Goal: Task Accomplishment & Management: Manage account settings

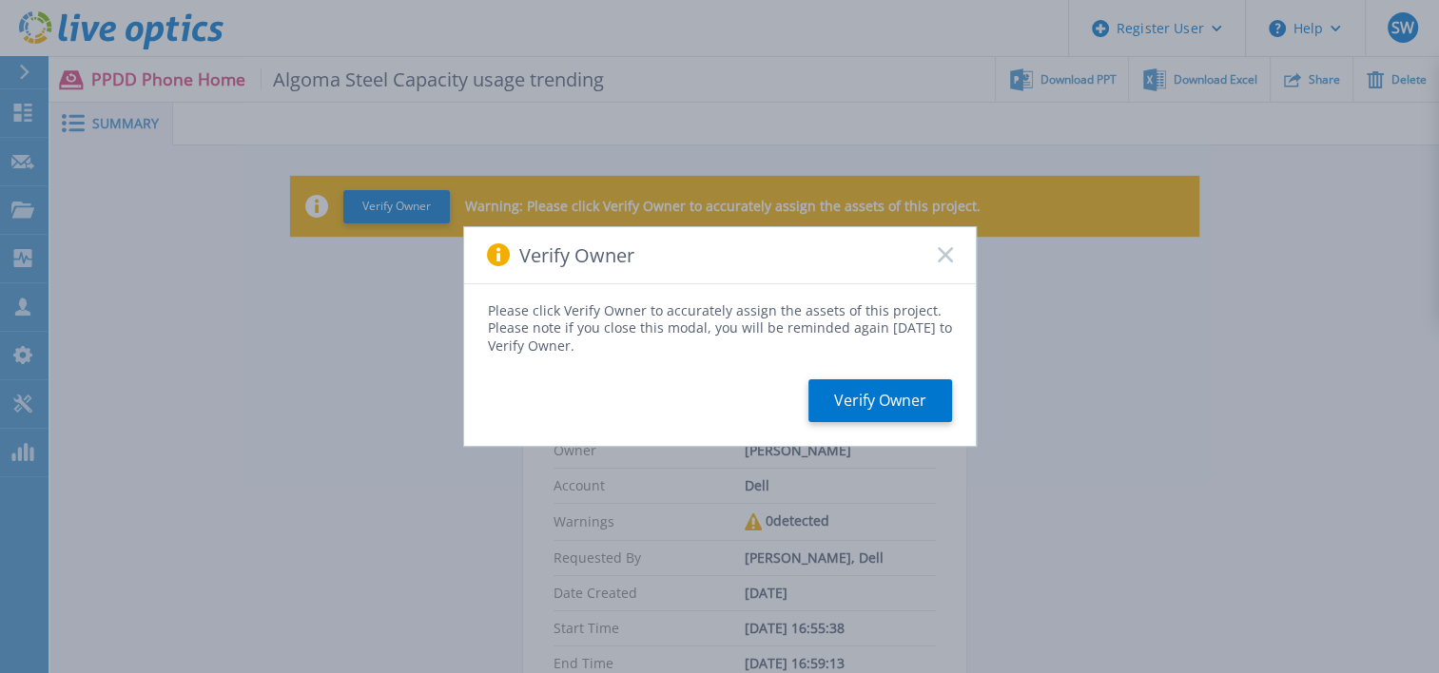
click at [944, 264] on div "Verify Owner" at bounding box center [720, 255] width 512 height 57
click at [941, 259] on rect at bounding box center [945, 255] width 16 height 16
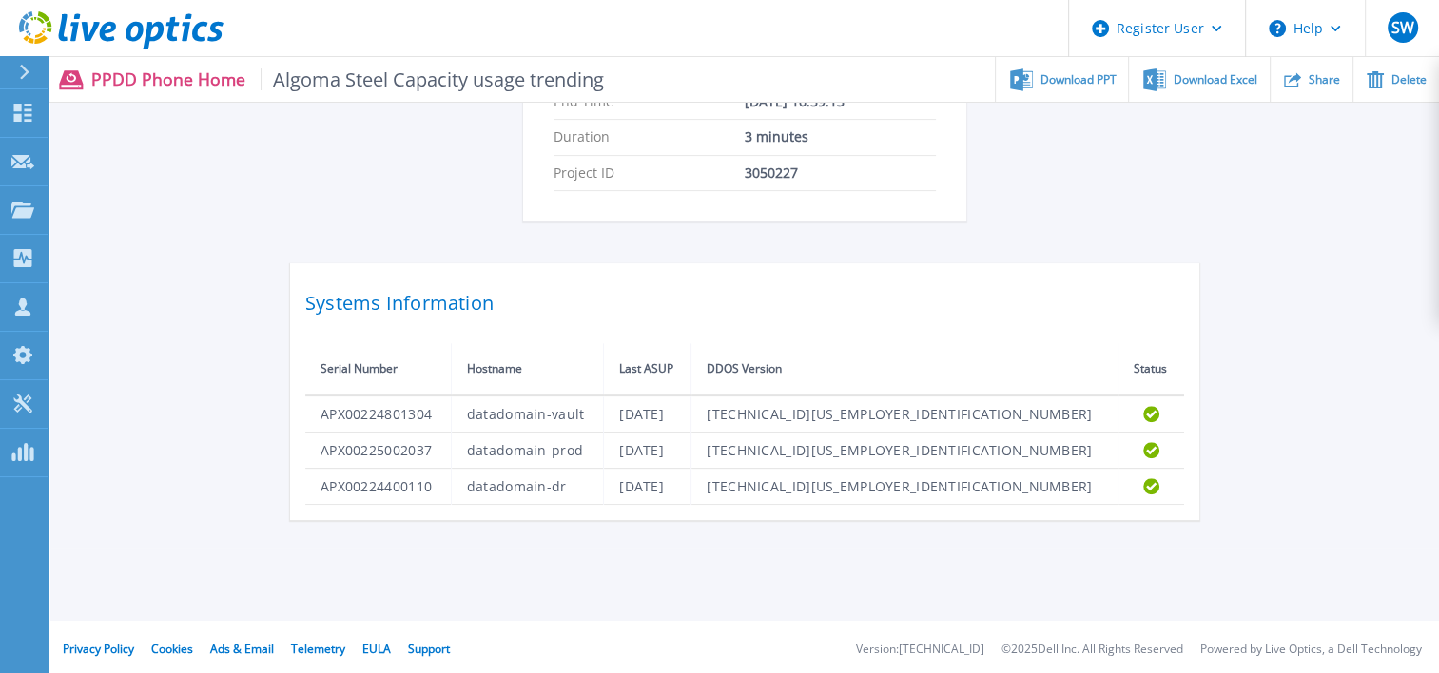
scroll to position [565, 0]
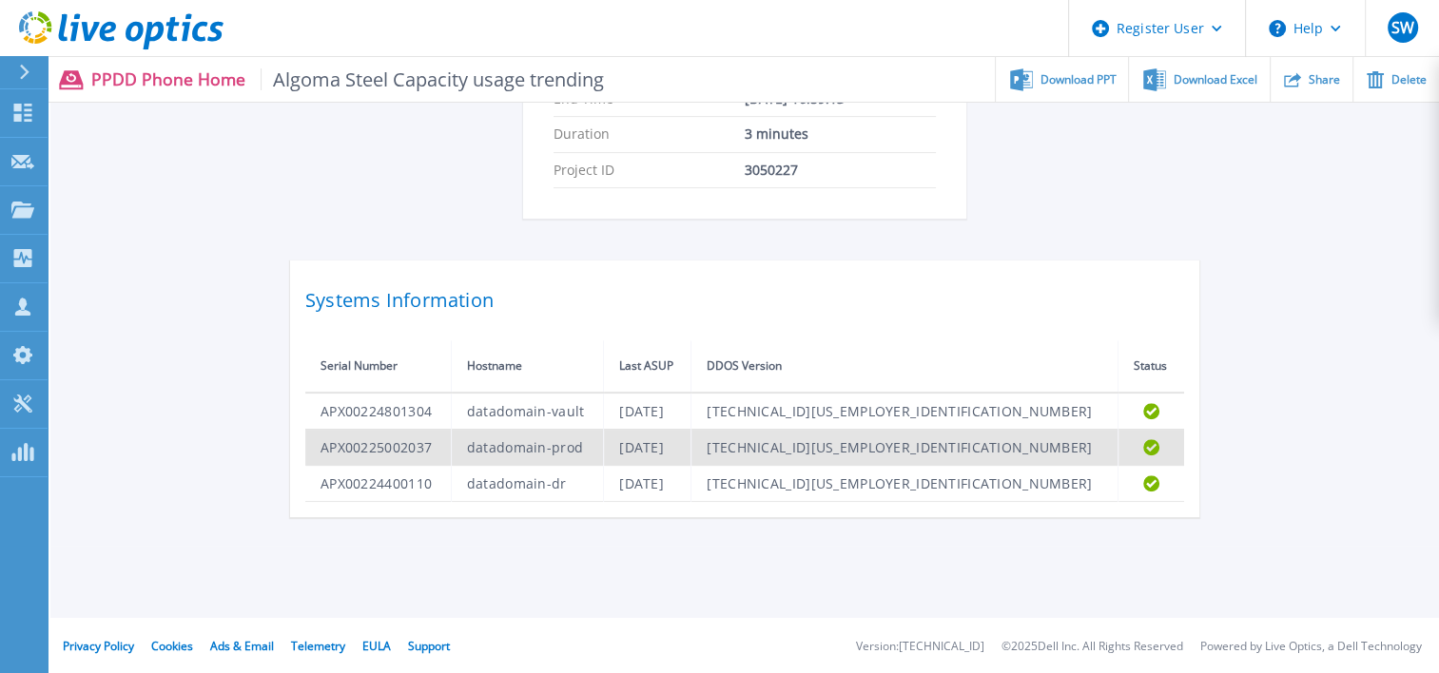
click at [691, 449] on td "[DATE]" at bounding box center [647, 447] width 87 height 36
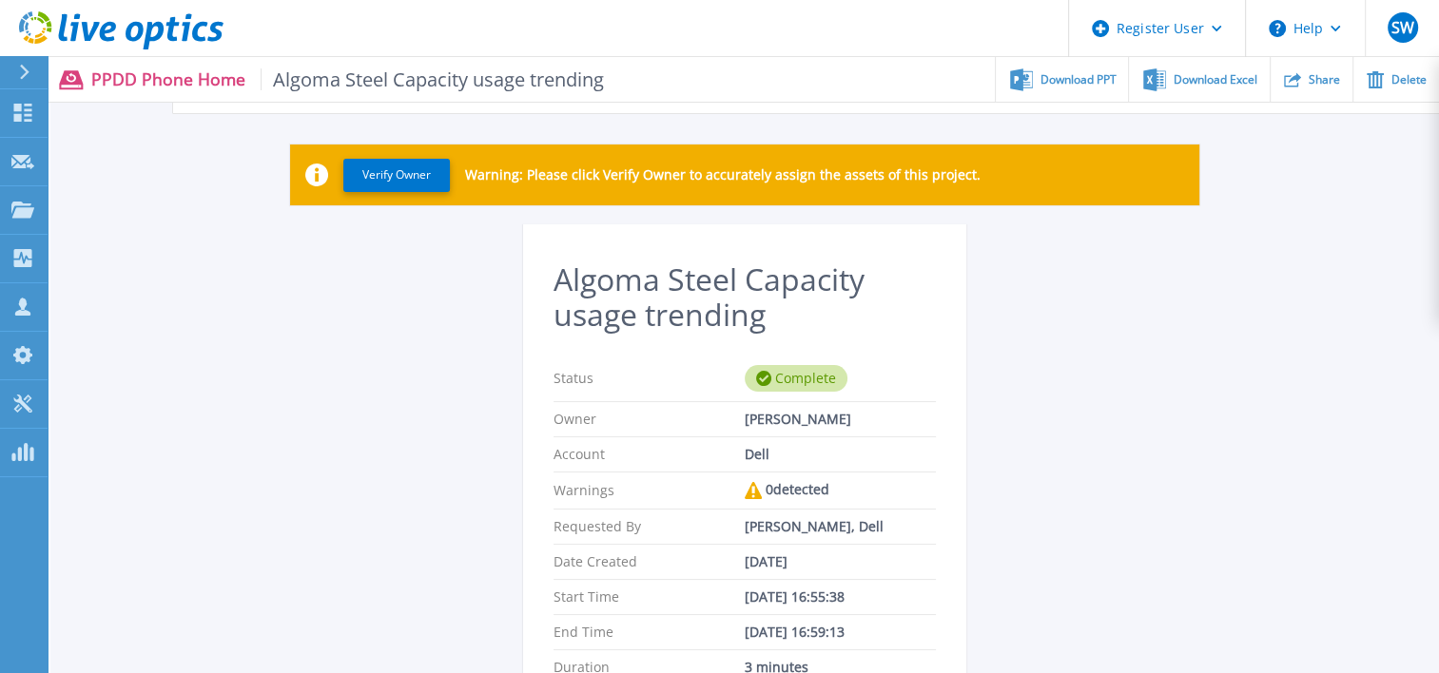
scroll to position [0, 0]
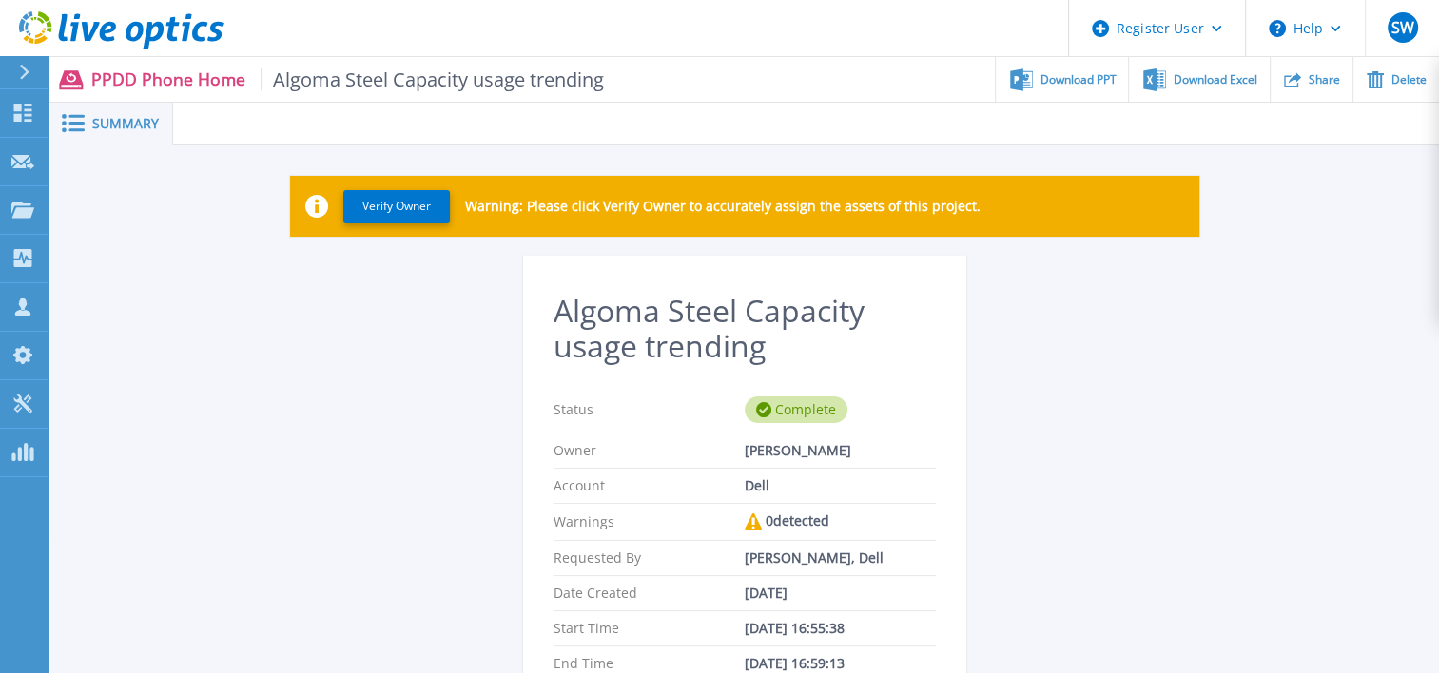
click at [69, 126] on icon at bounding box center [73, 123] width 23 height 18
click at [380, 213] on button "Verify Owner" at bounding box center [396, 206] width 106 height 33
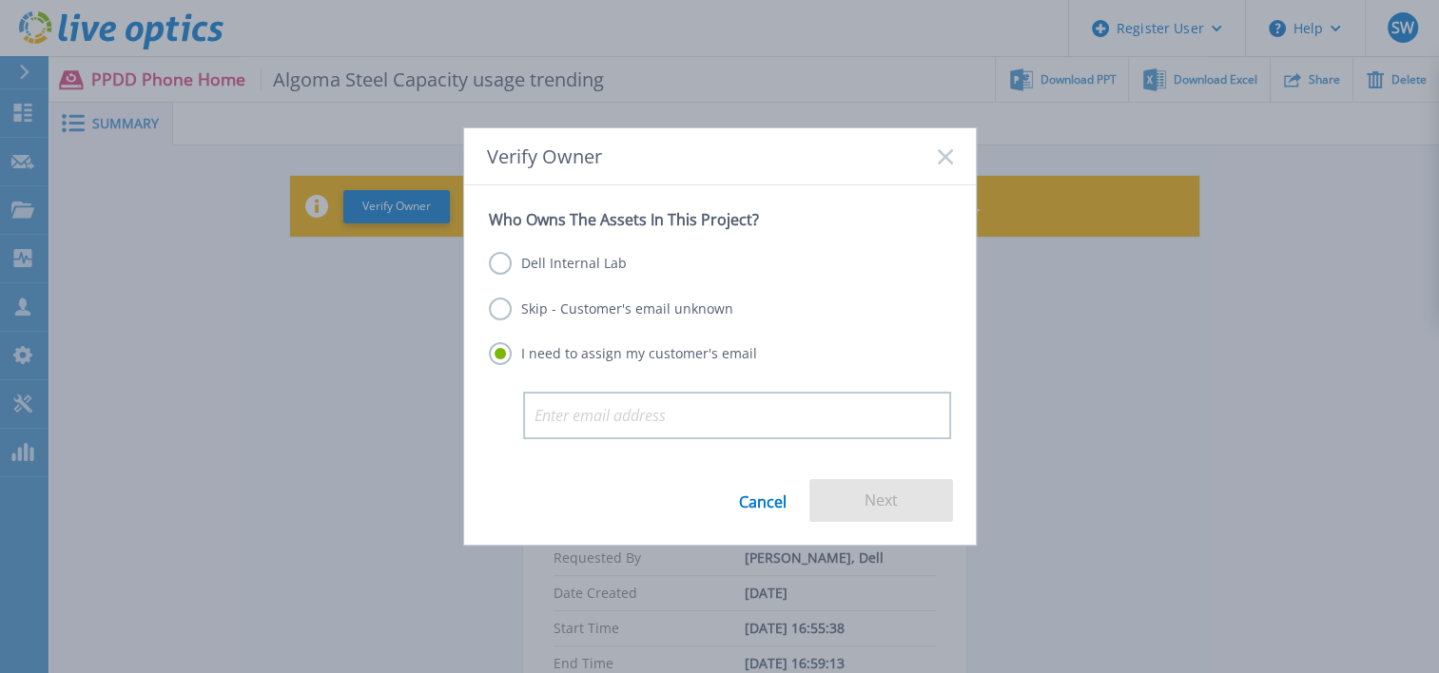
click at [502, 261] on label "Dell Internal Lab" at bounding box center [558, 263] width 138 height 23
click at [0, 0] on input "Dell Internal Lab" at bounding box center [0, 0] width 0 height 0
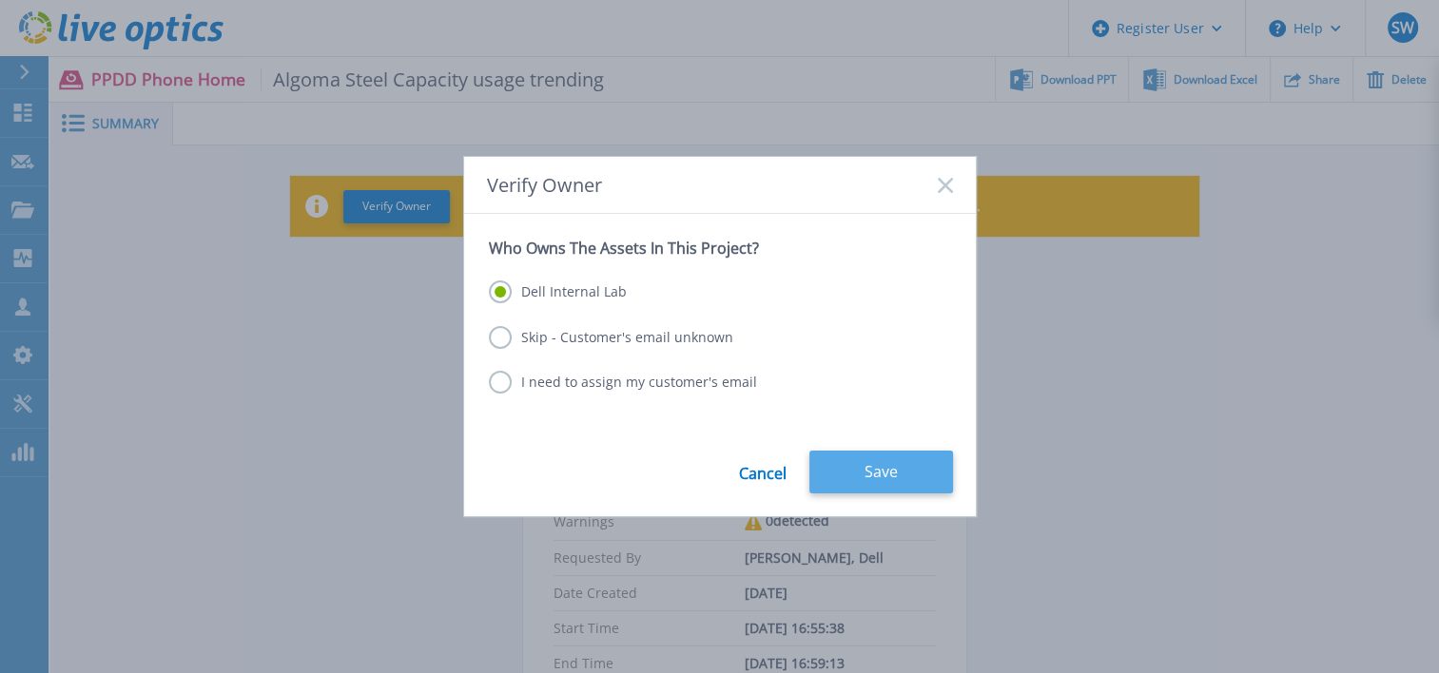
click at [876, 458] on button "Save" at bounding box center [881, 472] width 144 height 43
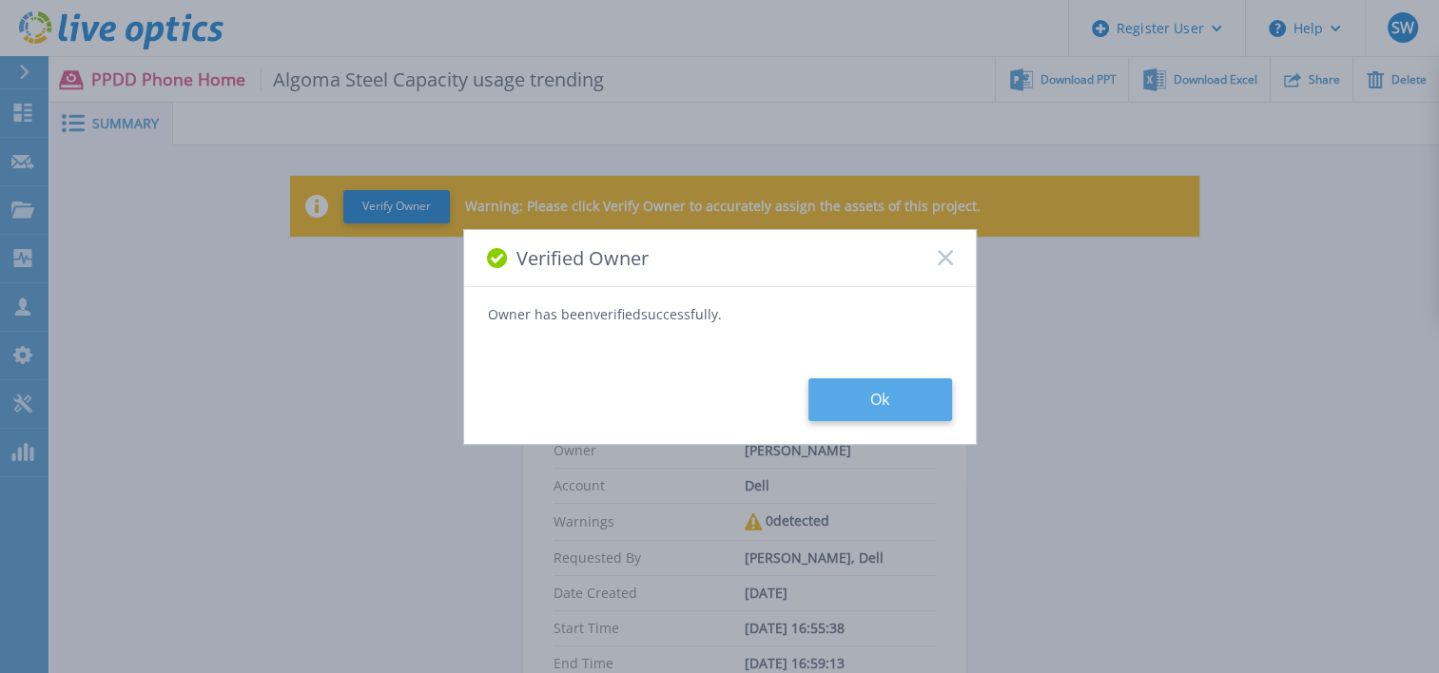
click at [863, 393] on button "Ok" at bounding box center [880, 399] width 144 height 43
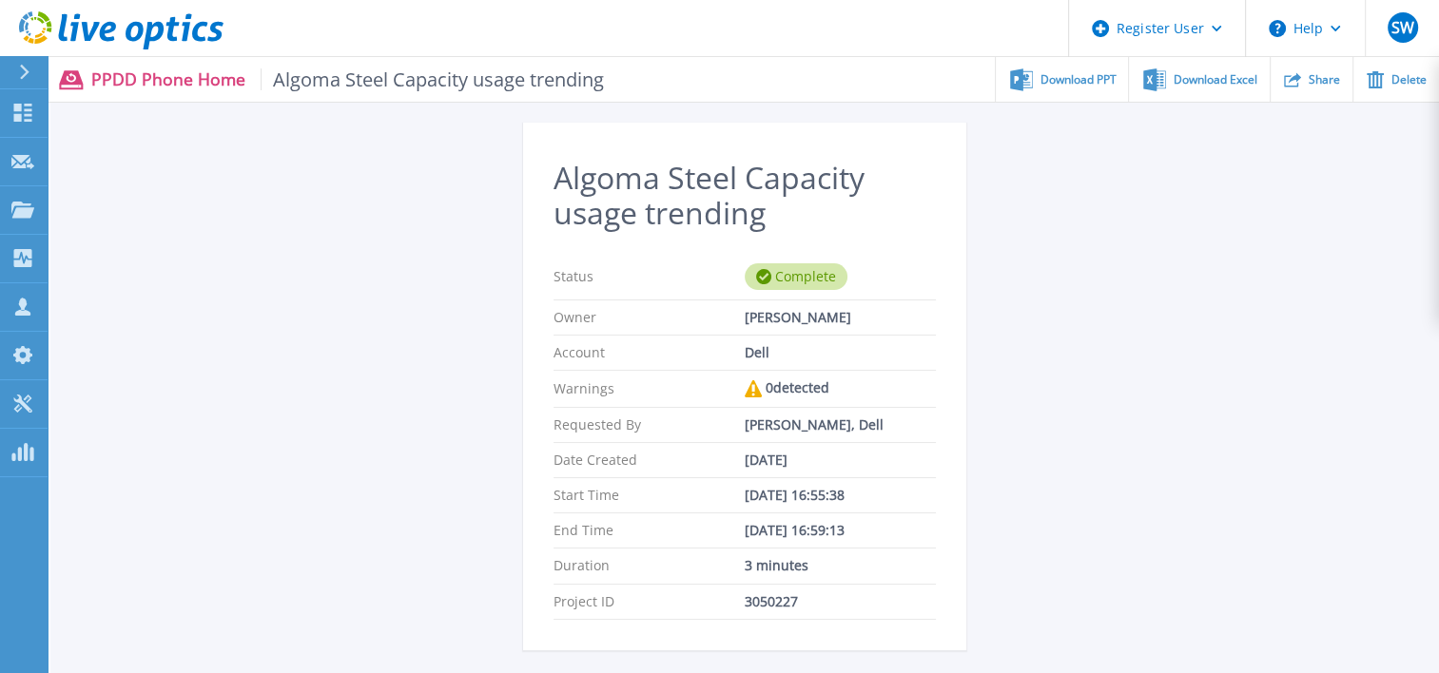
scroll to position [48, 0]
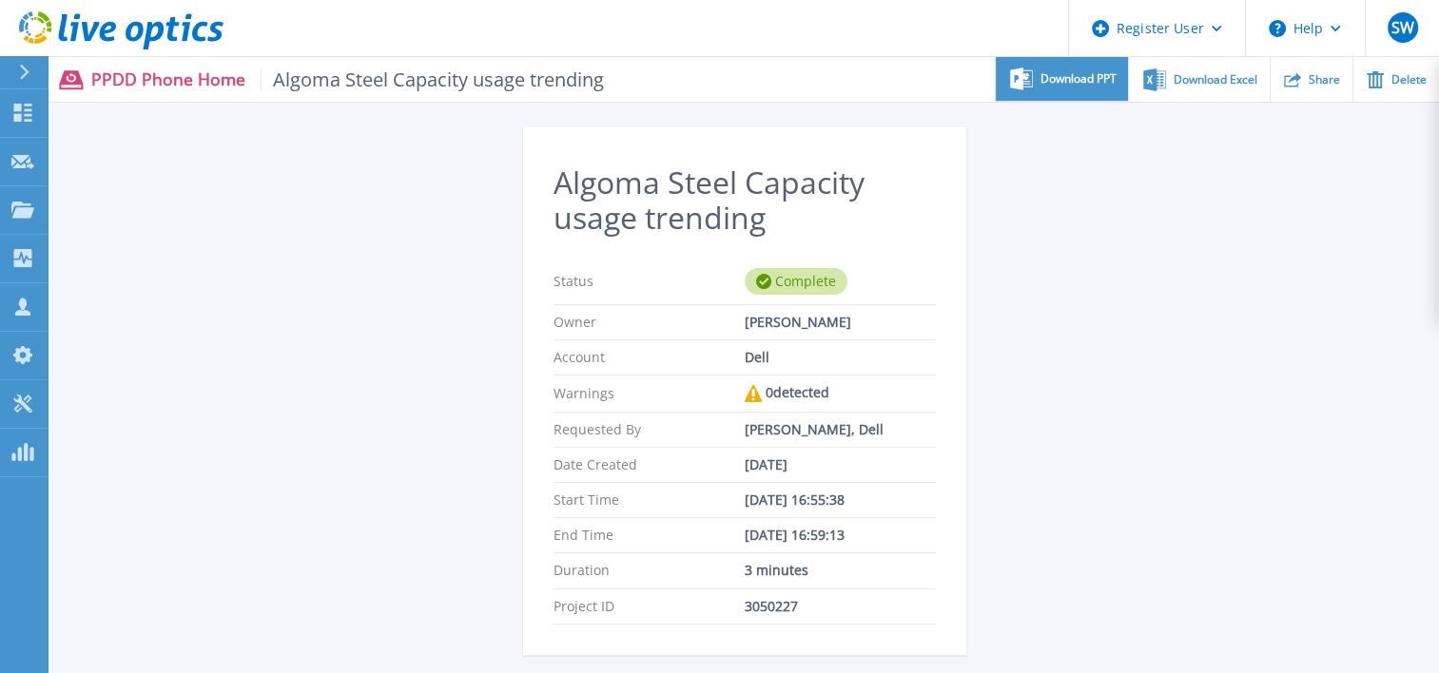
click at [1034, 77] on div "Download PPT" at bounding box center [1062, 79] width 132 height 45
click at [126, 424] on div "Algoma Steel Capacity usage trending Status Complete Owner Steve Weaver Account…" at bounding box center [744, 539] width 1388 height 885
